Goal: Find contact information: Find contact information

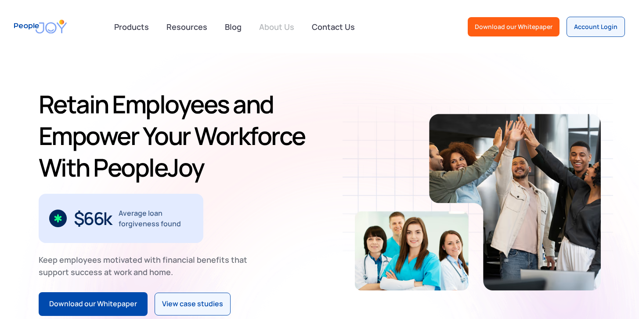
click at [282, 31] on link "About Us" at bounding box center [277, 26] width 46 height 19
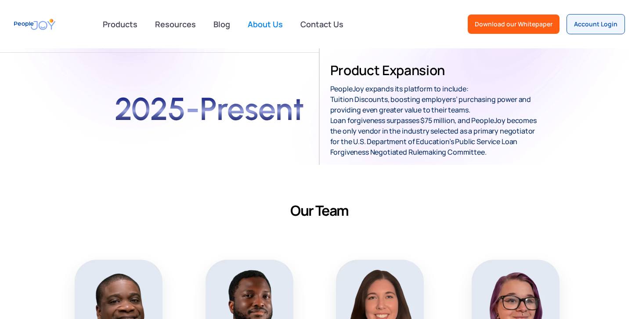
scroll to position [348, 0]
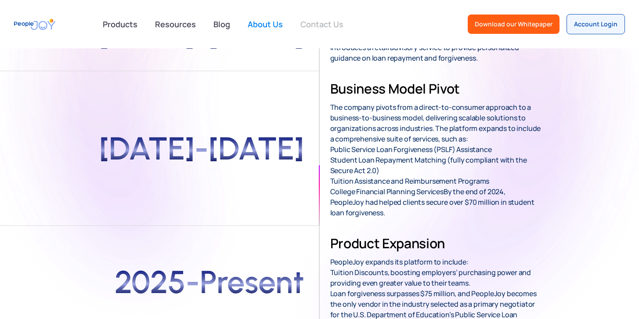
click at [331, 28] on link "Contact Us" at bounding box center [322, 23] width 54 height 19
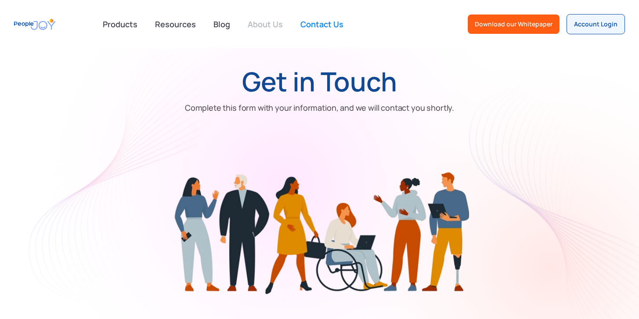
click at [263, 26] on link "About Us" at bounding box center [265, 23] width 46 height 19
